Goal: Transaction & Acquisition: Subscribe to service/newsletter

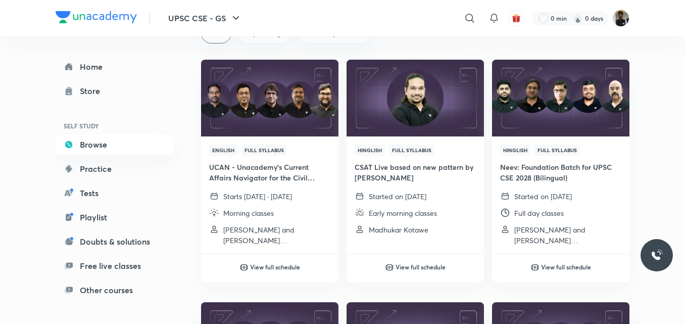
scroll to position [101, 0]
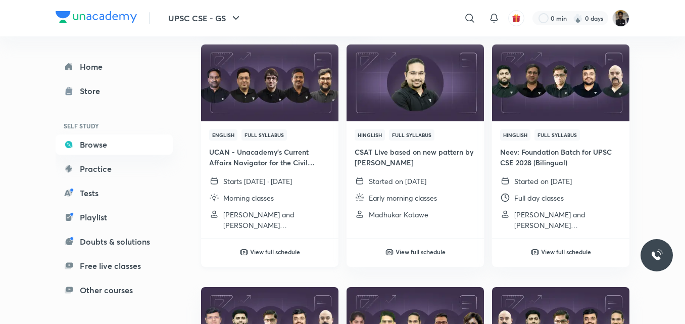
click at [246, 155] on h4 "UCAN - Unacademy's Current Affairs Navigator for the Civil Services Examination" at bounding box center [269, 157] width 121 height 21
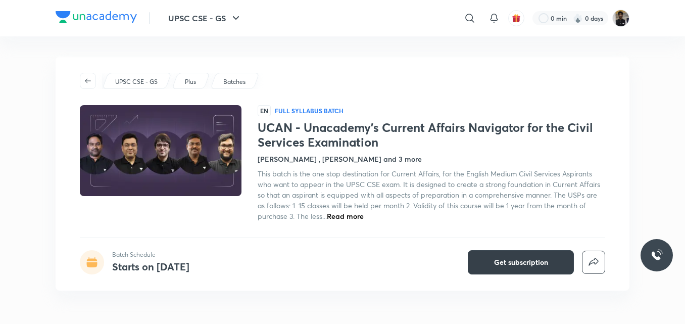
click at [514, 255] on button "Get subscription" at bounding box center [521, 262] width 106 height 24
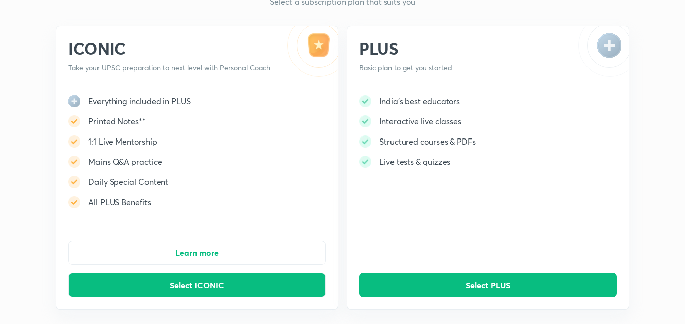
scroll to position [53, 0]
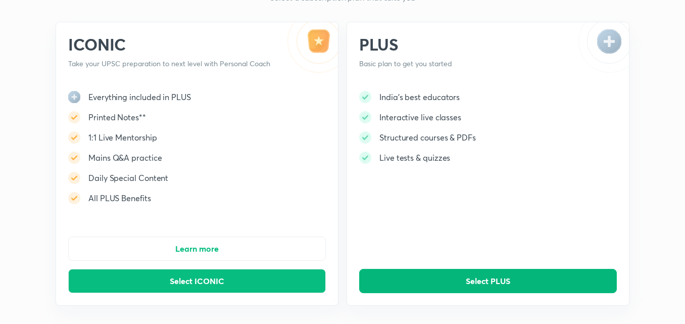
click at [485, 282] on span "Select PLUS" at bounding box center [488, 281] width 44 height 10
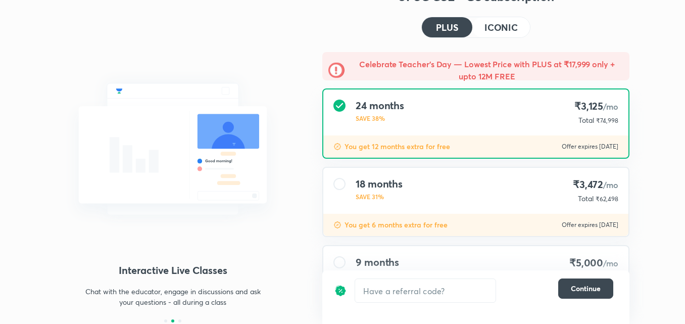
scroll to position [42, 0]
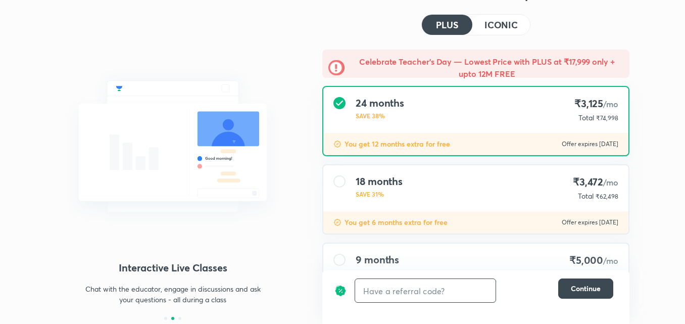
click at [428, 295] on input "text" at bounding box center [425, 291] width 140 height 24
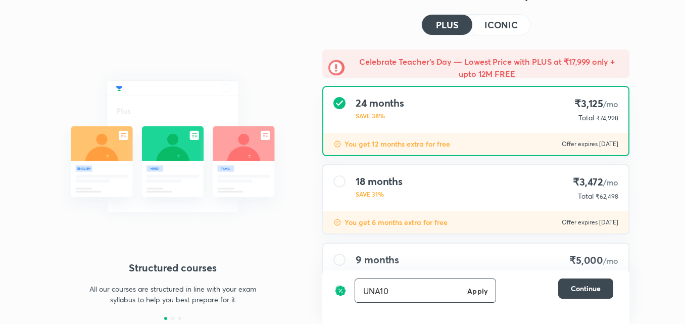
type input "UNA10"
click at [481, 292] on h6 "Apply" at bounding box center [477, 290] width 20 height 11
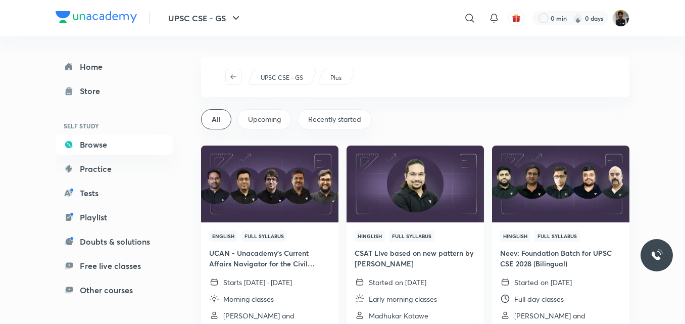
click at [409, 258] on h4 "CSAT Live based on new pattern by [PERSON_NAME]" at bounding box center [415, 258] width 121 height 21
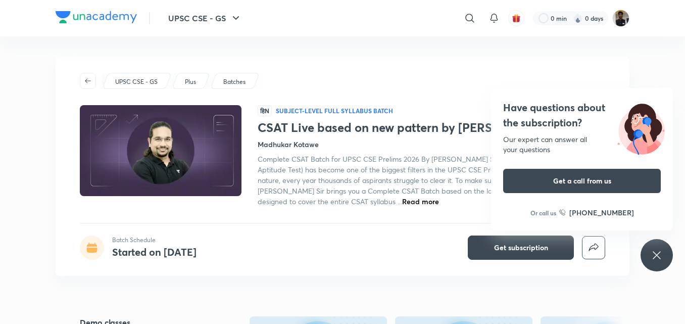
click at [647, 254] on div "Have questions about the subscription? Our expert can answer all your questions…" at bounding box center [657, 255] width 32 height 32
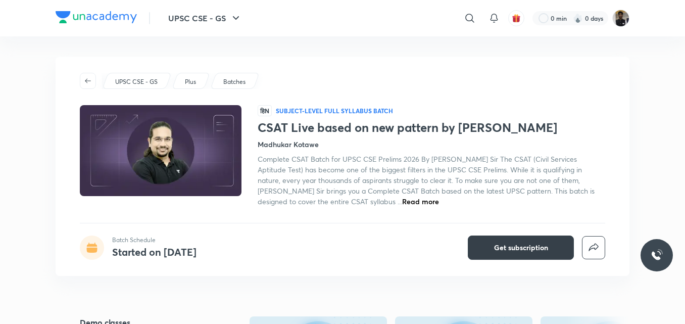
click at [508, 253] on button "Get subscription" at bounding box center [521, 247] width 106 height 24
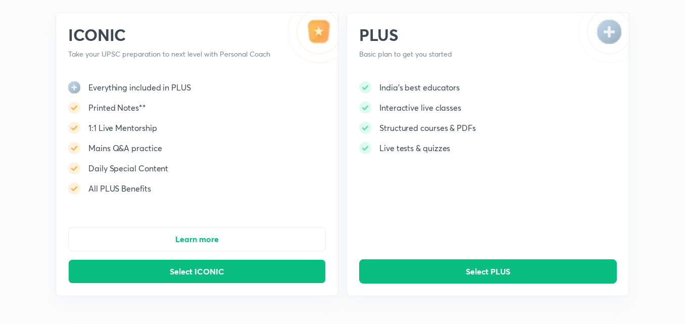
scroll to position [64, 0]
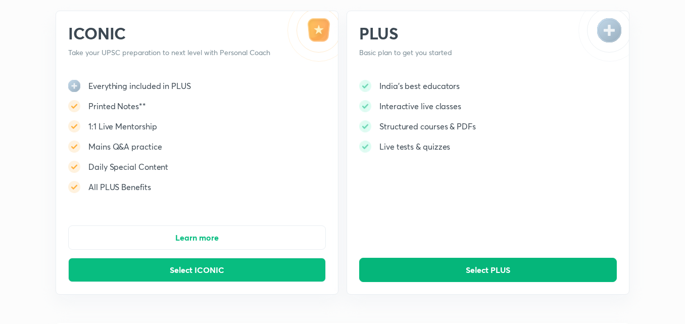
click at [436, 267] on button "Select PLUS" at bounding box center [488, 270] width 258 height 24
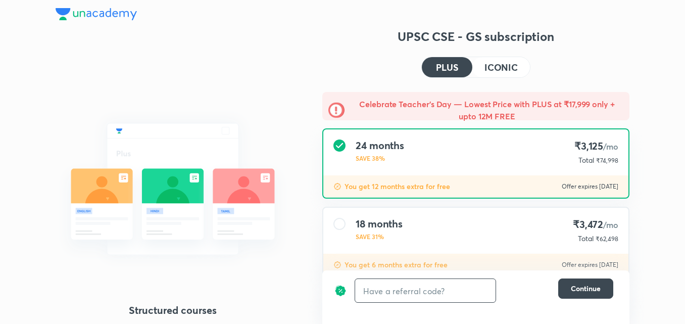
click at [382, 292] on input "text" at bounding box center [425, 291] width 140 height 24
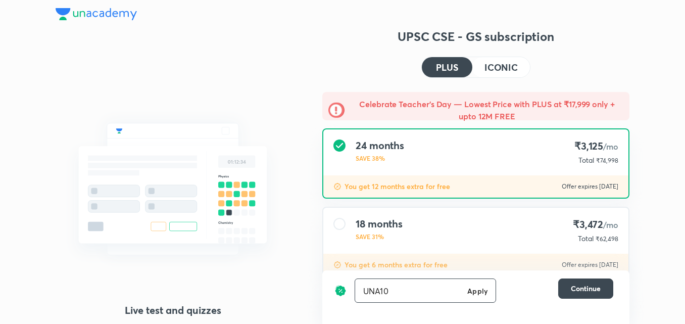
type input "UNA10"
click at [483, 288] on h6 "Apply" at bounding box center [477, 290] width 20 height 11
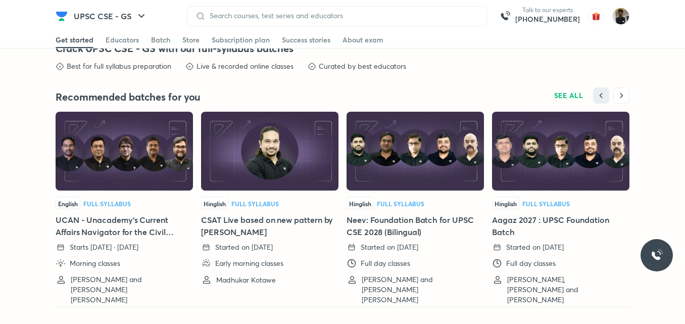
scroll to position [2229, 0]
